Goal: Information Seeking & Learning: Learn about a topic

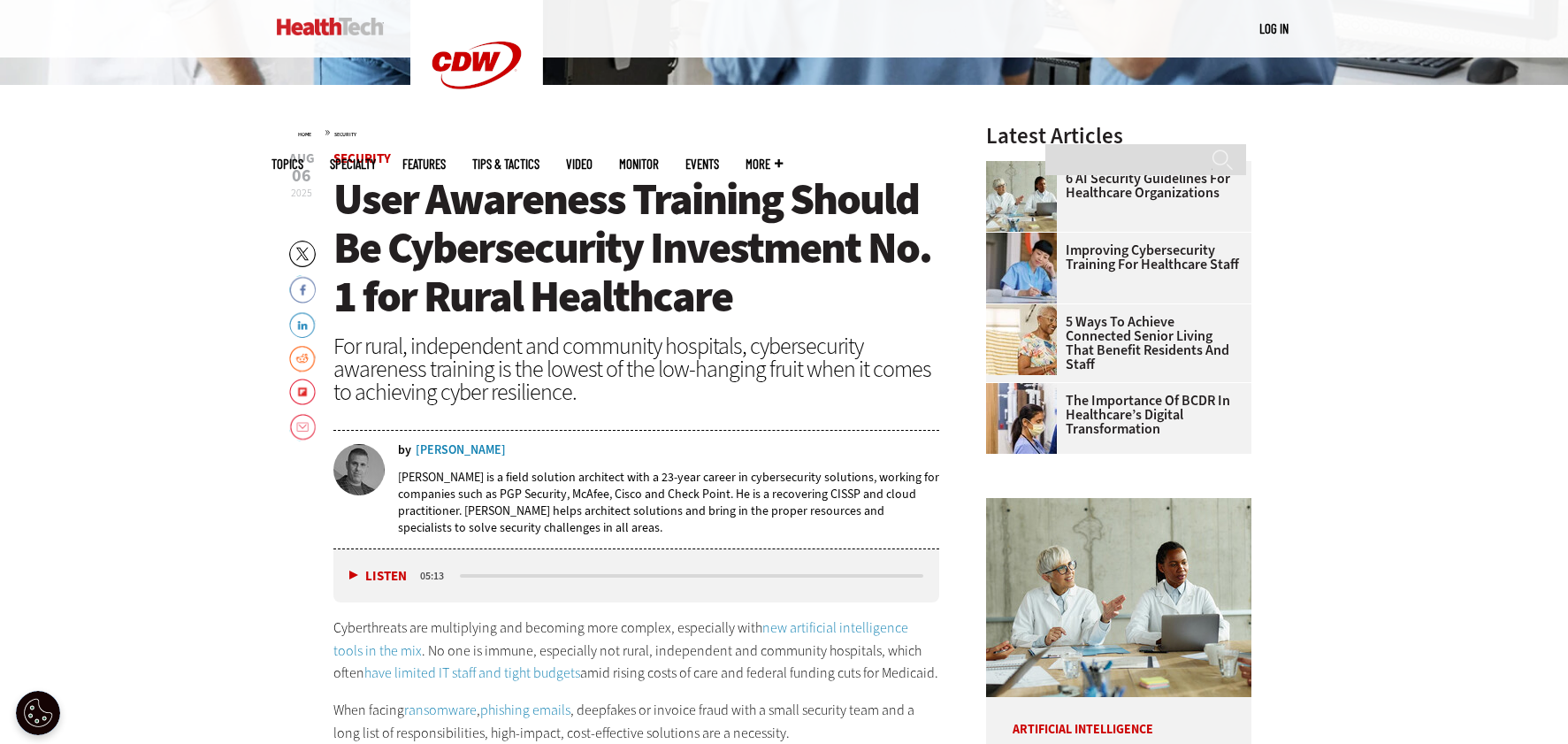
scroll to position [707, 0]
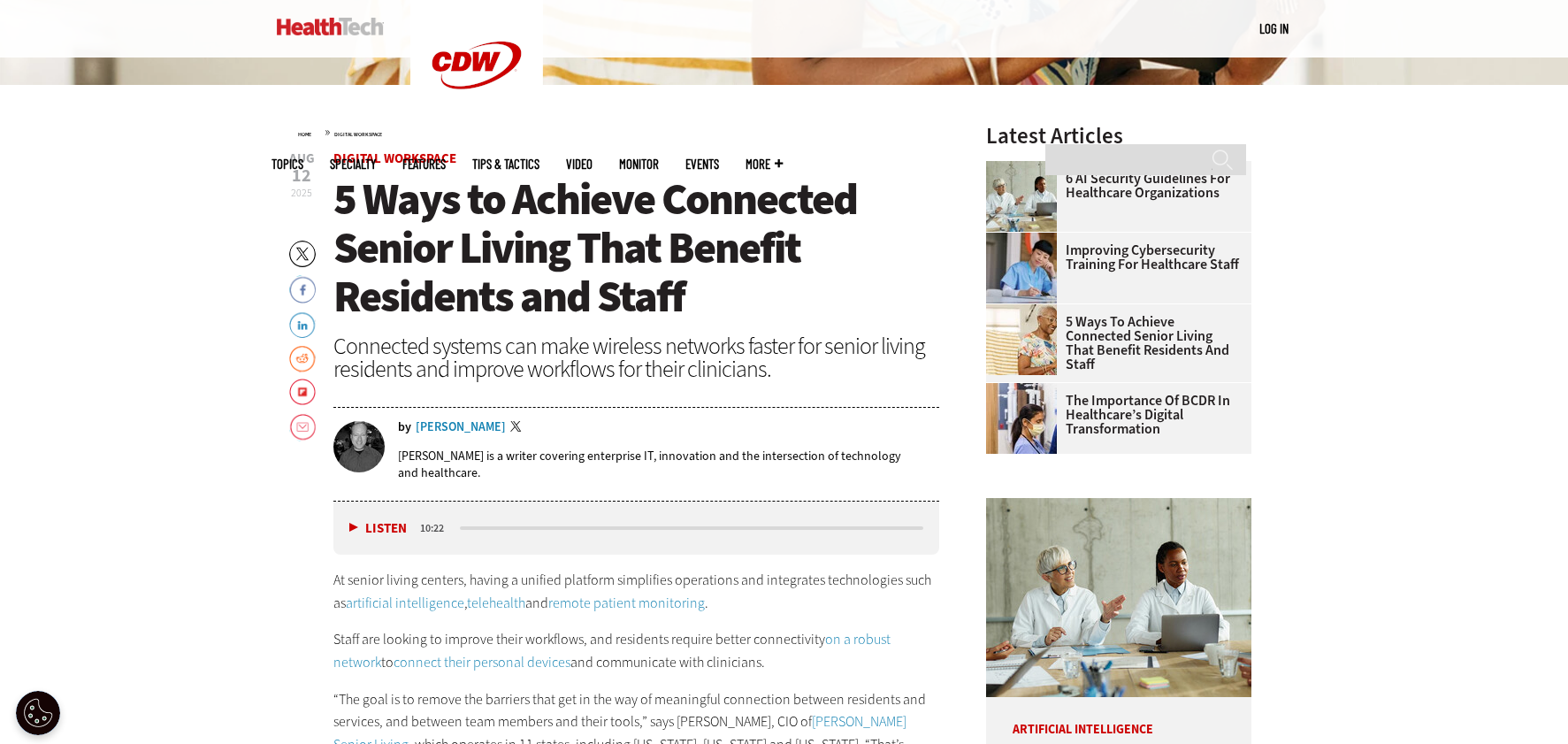
drag, startPoint x: 280, startPoint y: 415, endPoint x: 271, endPoint y: 412, distance: 9.5
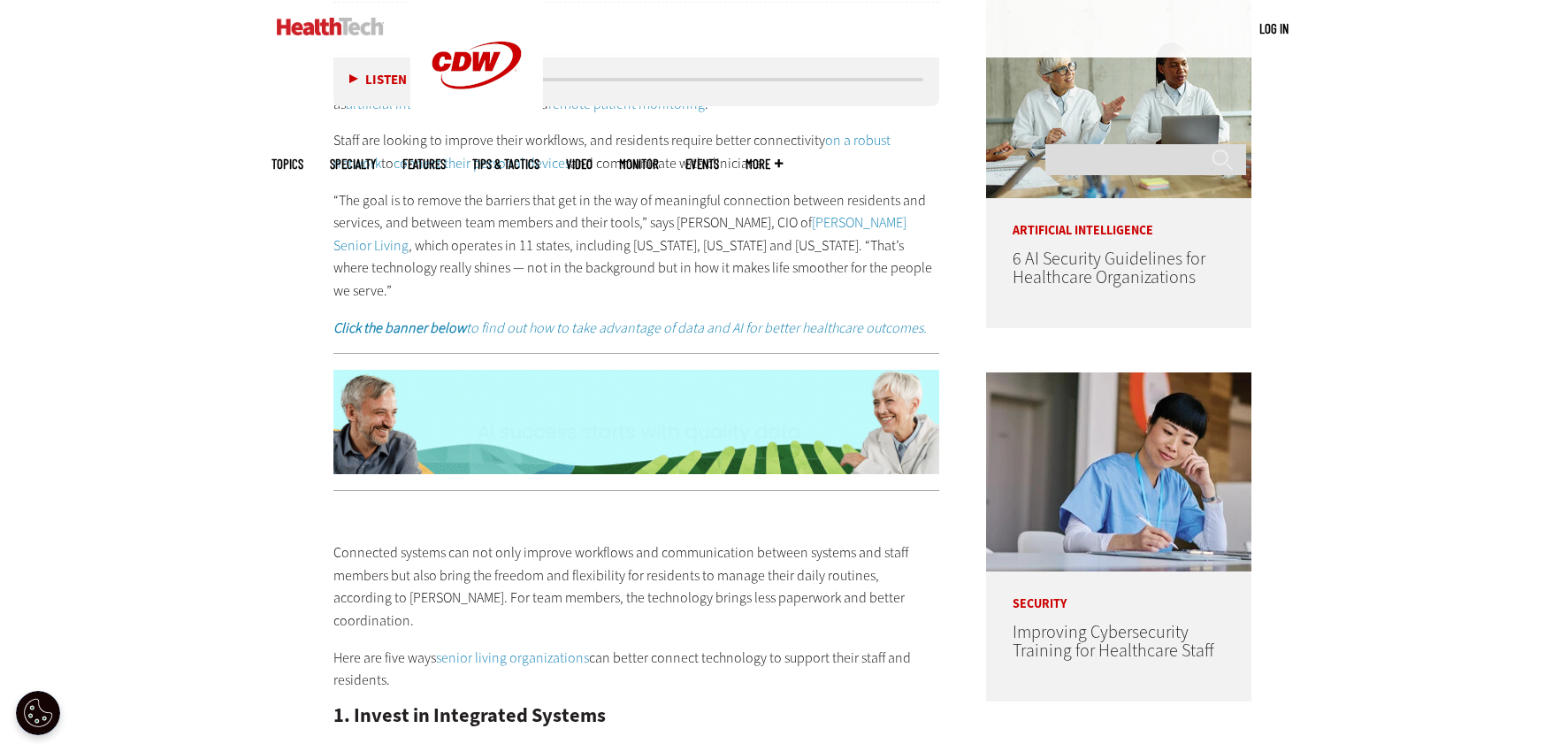
scroll to position [1149, 0]
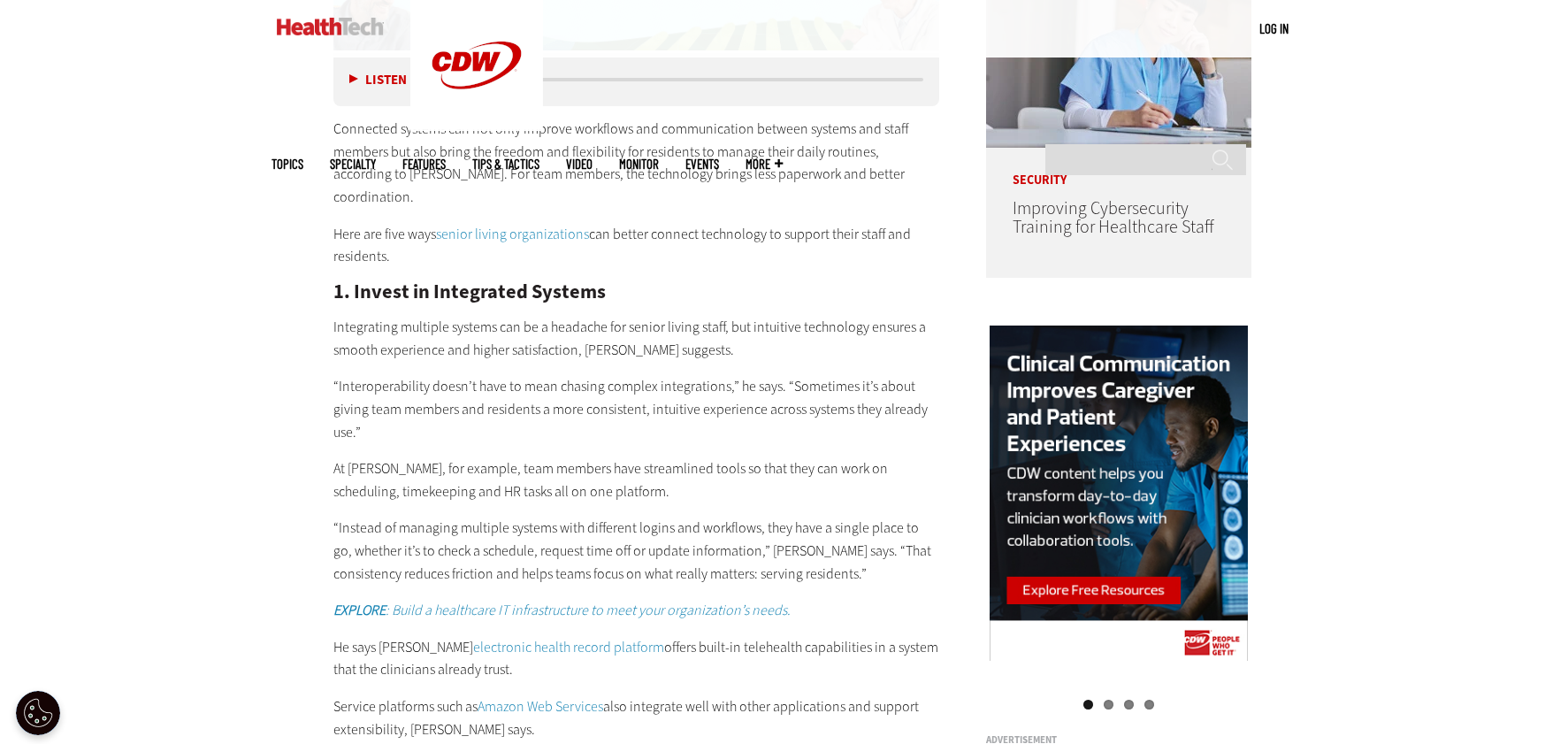
scroll to position [1503, 0]
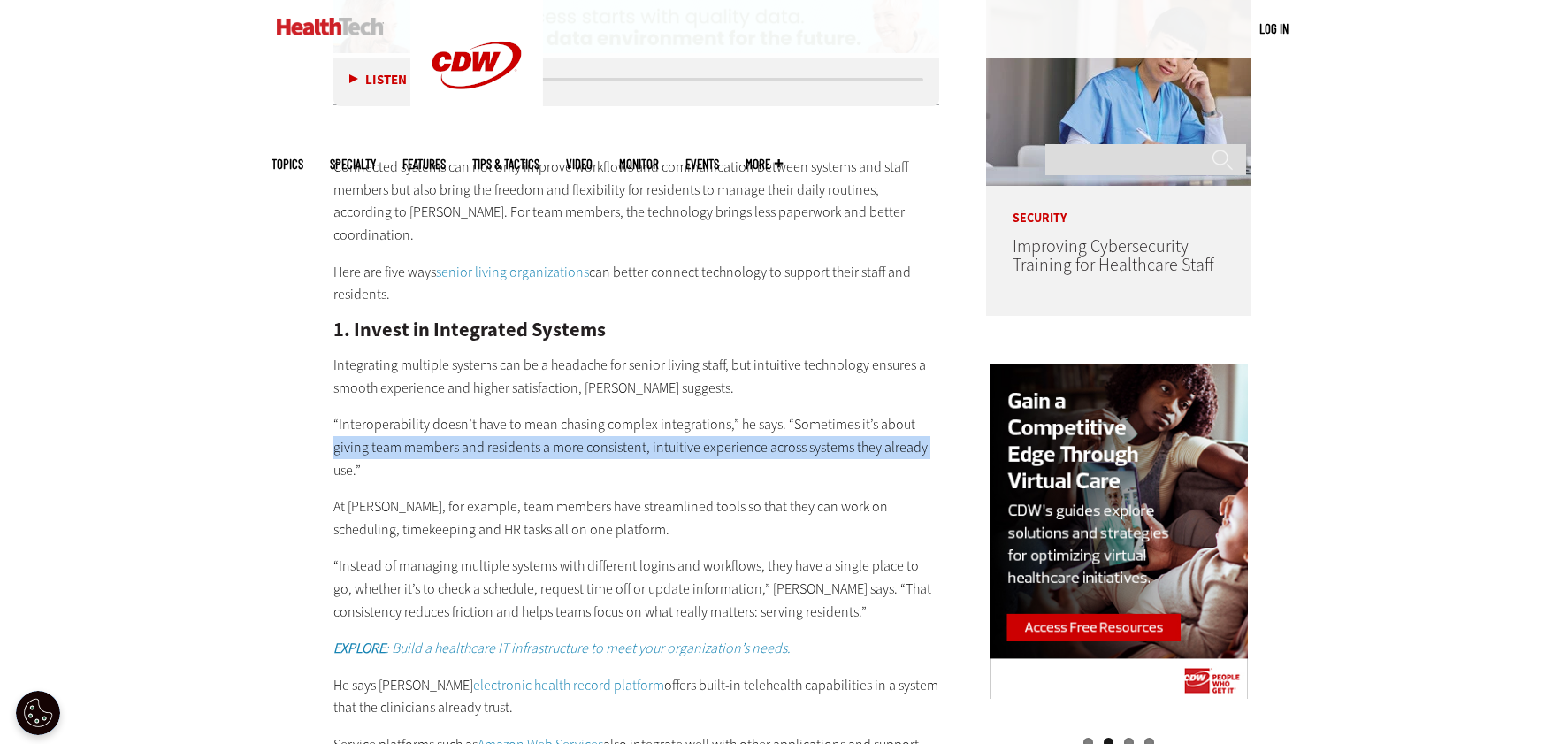
drag, startPoint x: 229, startPoint y: 413, endPoint x: 263, endPoint y: 411, distance: 34.1
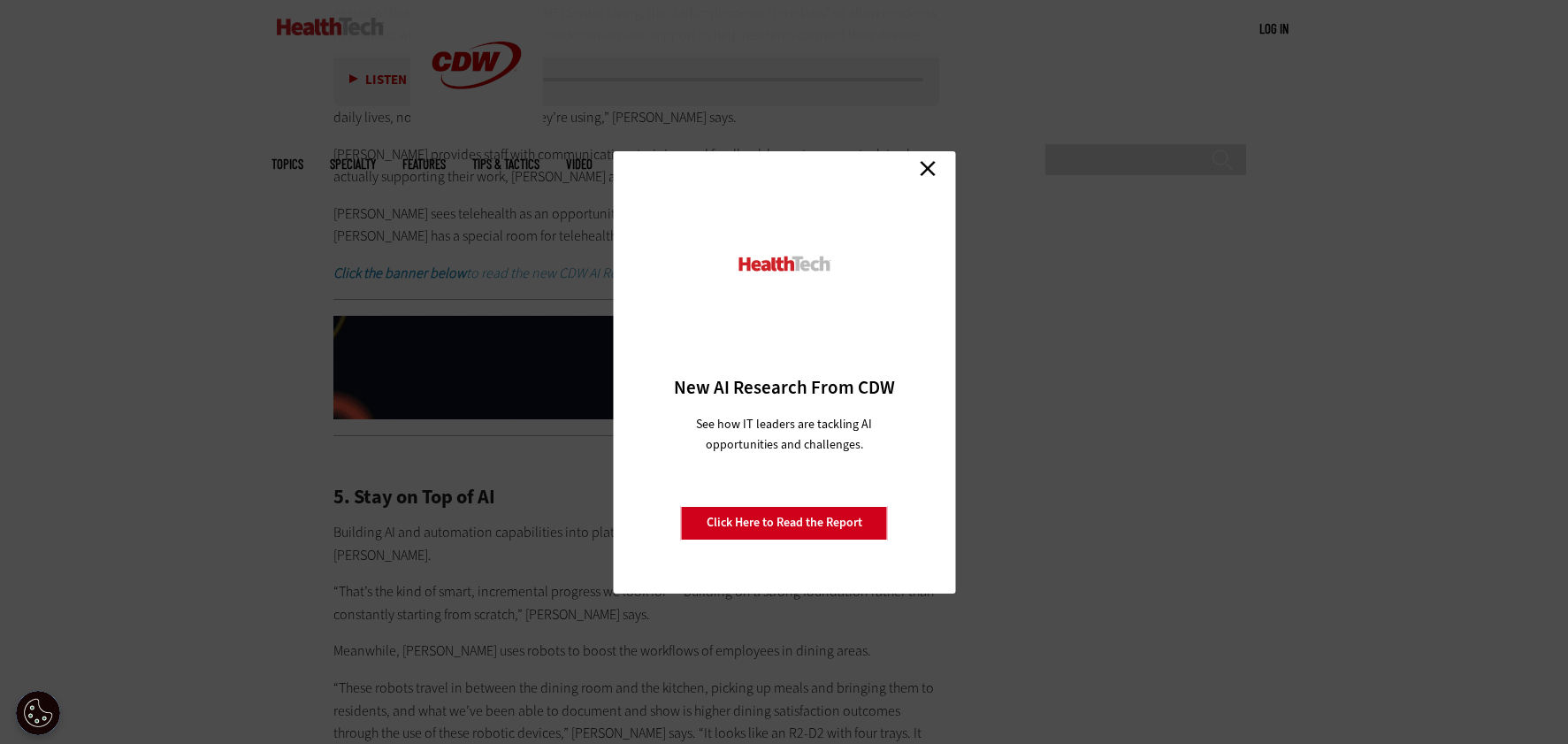
scroll to position [4155, 0]
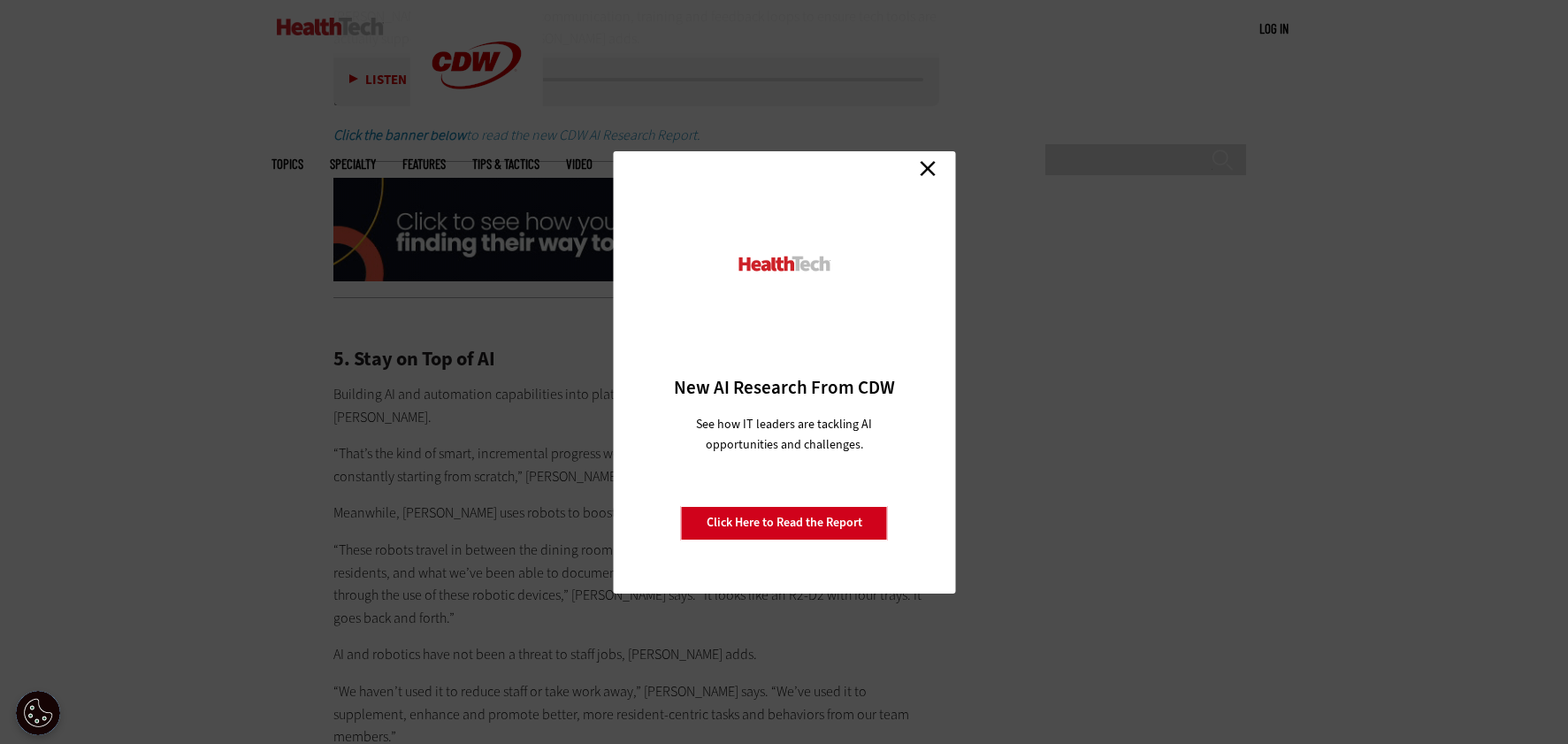
click at [923, 167] on link "Close" at bounding box center [927, 169] width 27 height 27
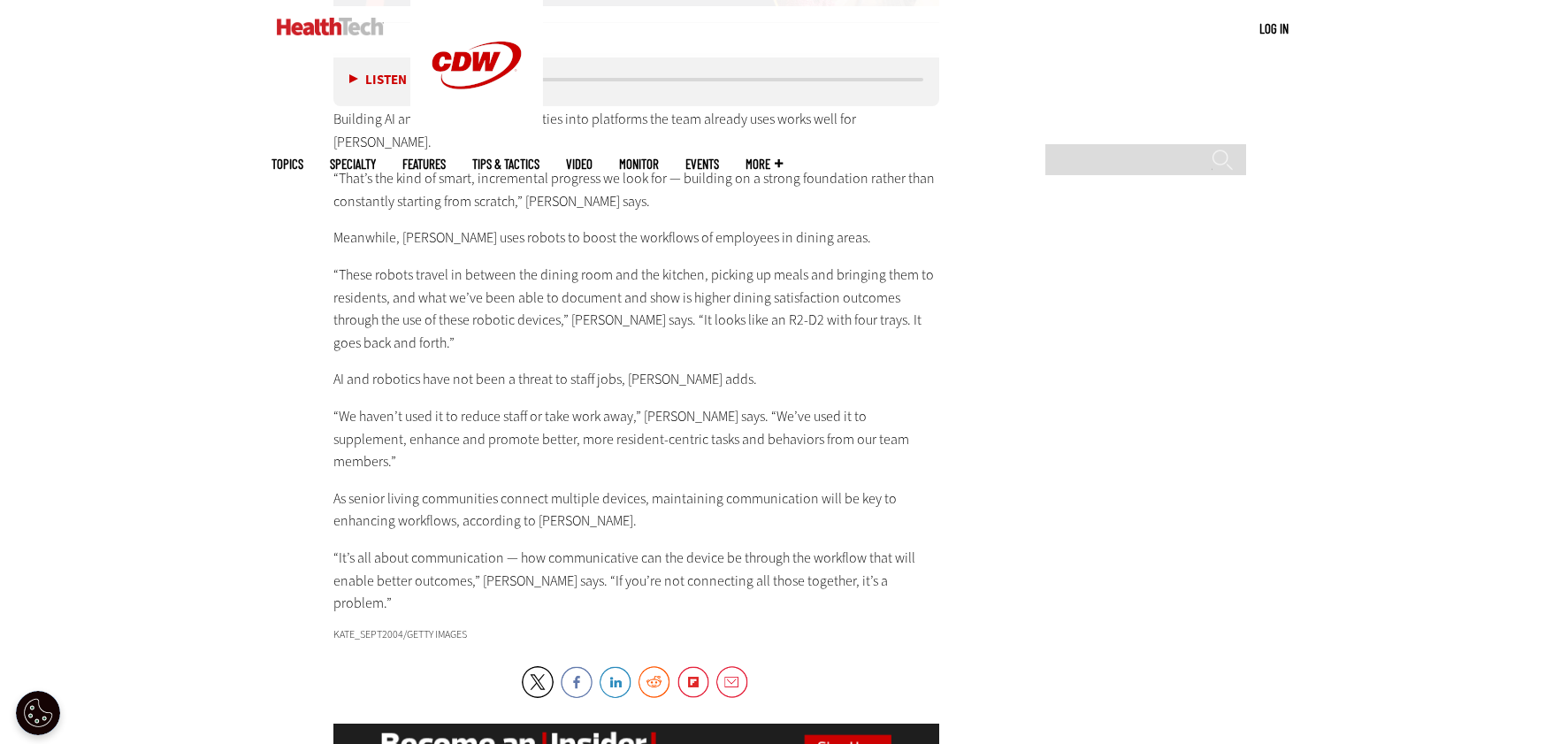
scroll to position [4509, 0]
